Goal: Task Accomplishment & Management: Manage account settings

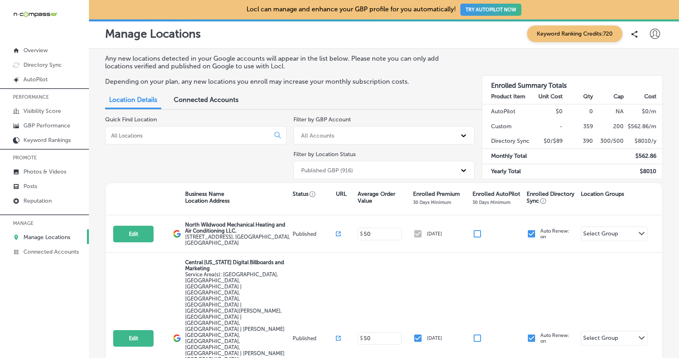
click at [657, 33] on icon at bounding box center [655, 34] width 10 height 10
click at [663, 104] on li "Log Out" at bounding box center [641, 104] width 56 height 19
